Goal: Task Accomplishment & Management: Use online tool/utility

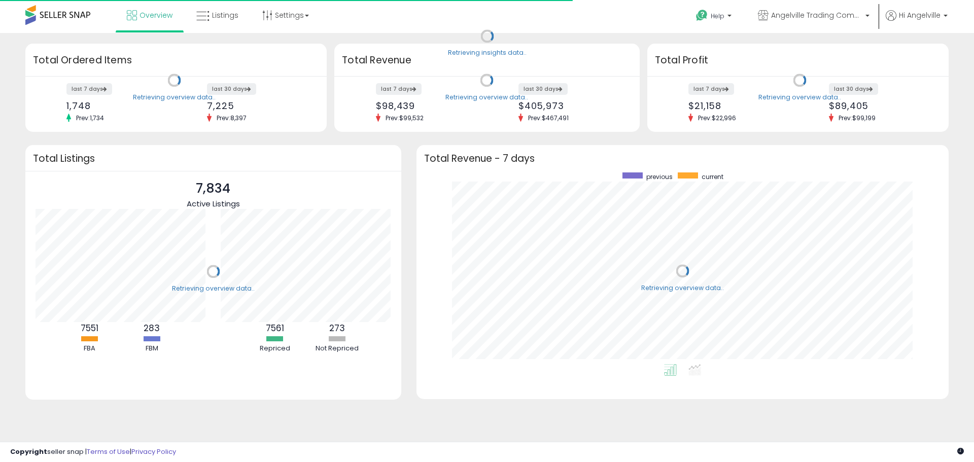
scroll to position [192, 512]
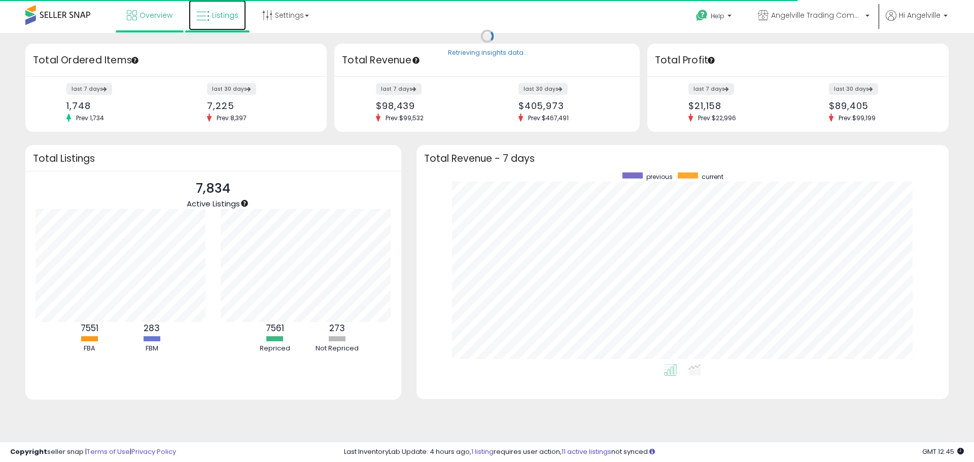
click at [221, 20] on span "Listings" at bounding box center [225, 15] width 26 height 10
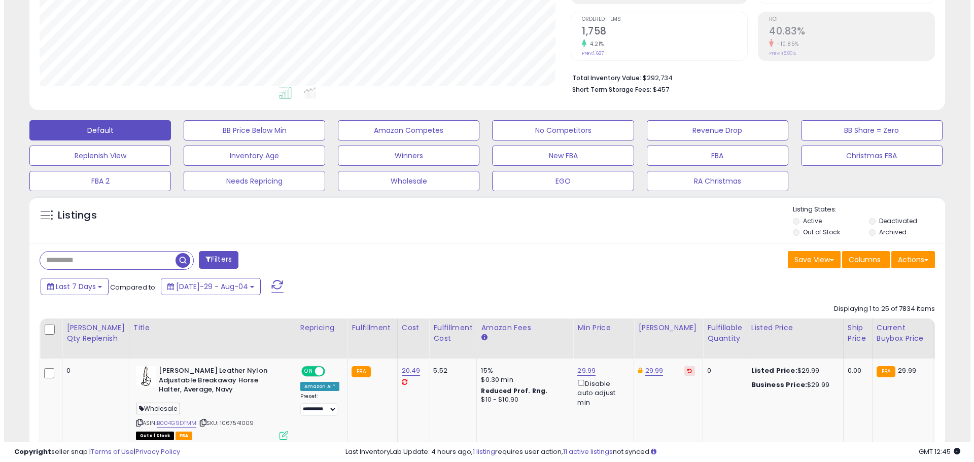
scroll to position [203, 0]
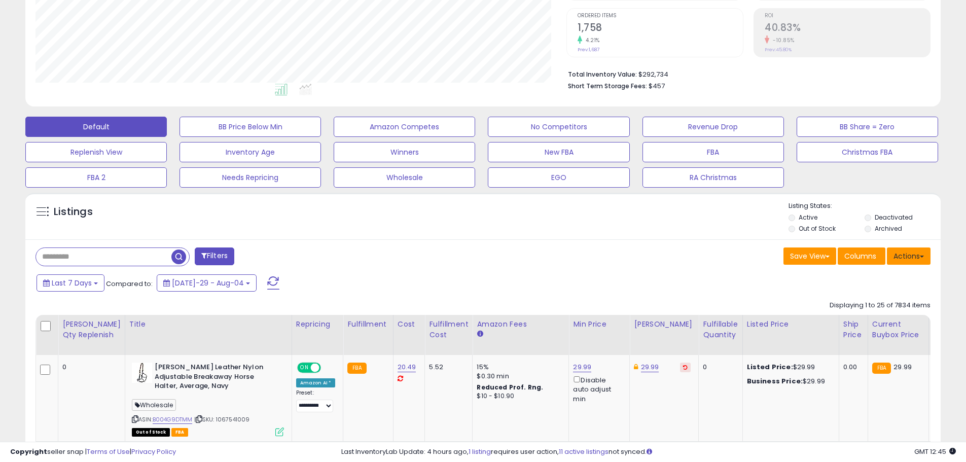
click at [911, 250] on button "Actions" at bounding box center [909, 255] width 44 height 17
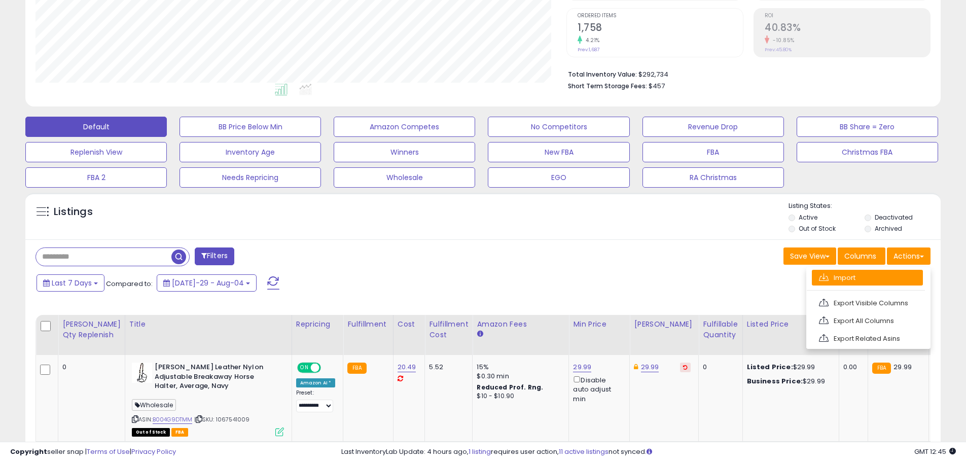
click at [845, 277] on link "Import" at bounding box center [867, 278] width 111 height 16
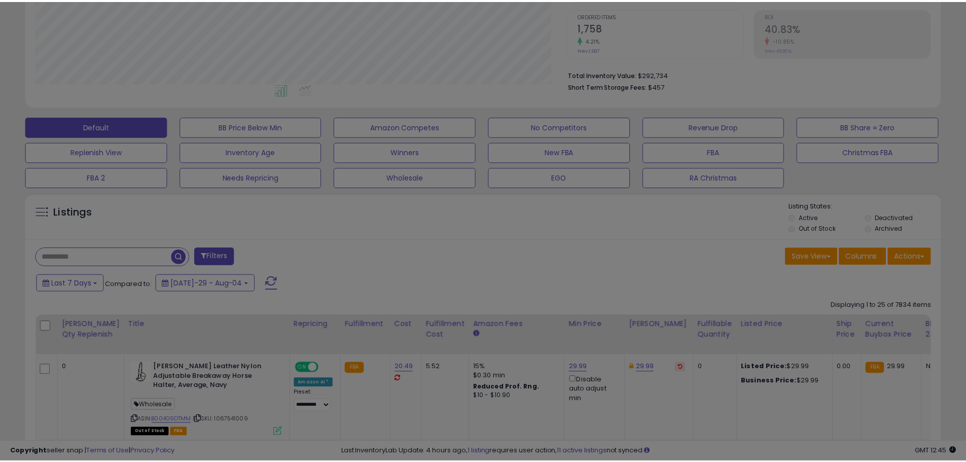
scroll to position [208, 535]
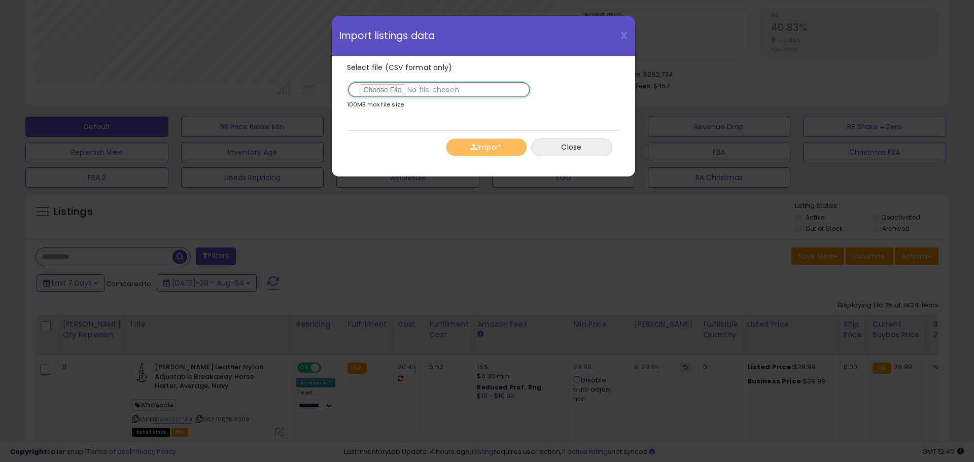
click at [390, 91] on input "Select file (CSV format only)" at bounding box center [439, 89] width 184 height 17
type input "**********"
click at [479, 144] on button "Import" at bounding box center [486, 147] width 81 height 18
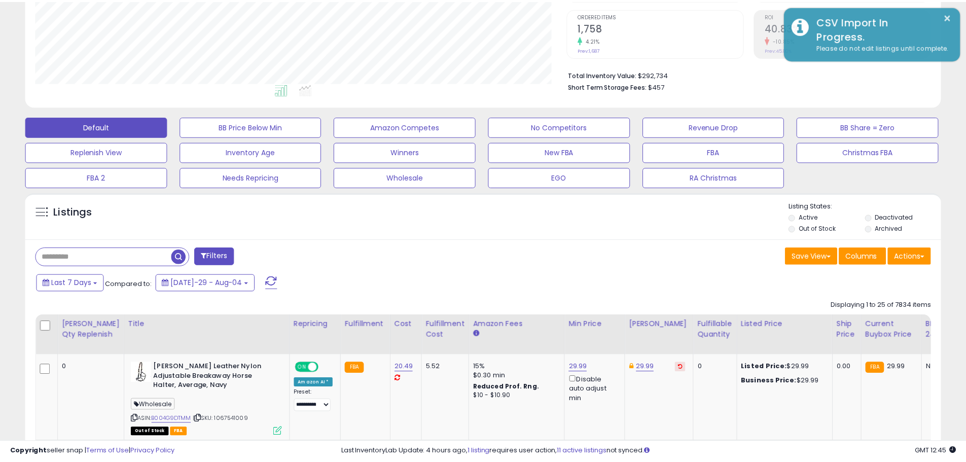
scroll to position [506894, 506571]
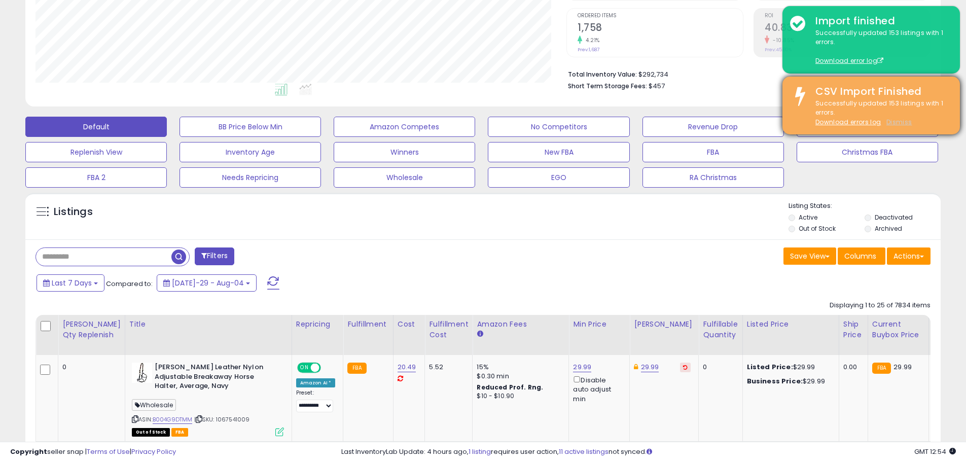
click at [899, 124] on u "Dismiss" at bounding box center [898, 122] width 25 height 9
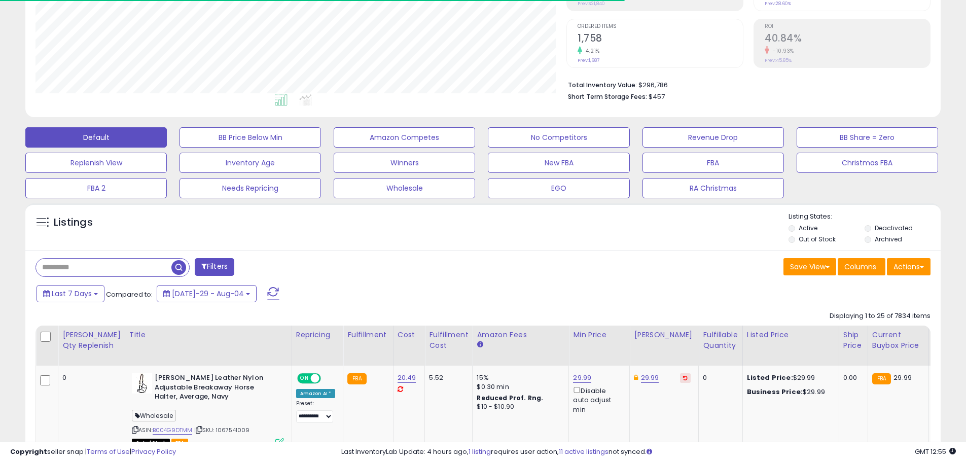
scroll to position [208, 531]
